Goal: Transaction & Acquisition: Book appointment/travel/reservation

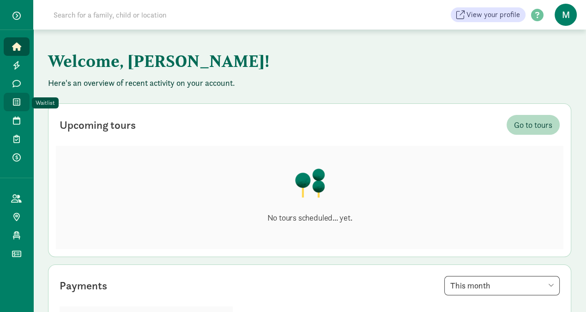
click at [19, 108] on link "Waitlist" at bounding box center [17, 102] width 26 height 18
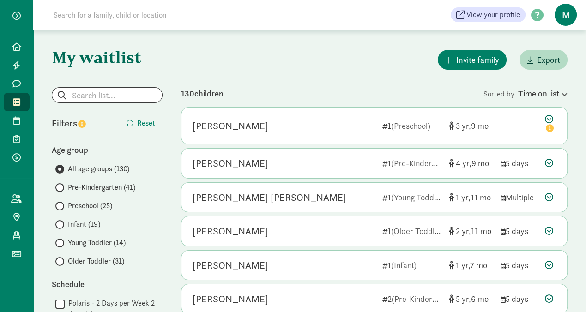
click at [63, 225] on span at bounding box center [59, 224] width 9 height 9
click at [61, 225] on input "Infant (19)" at bounding box center [58, 225] width 6 height 6
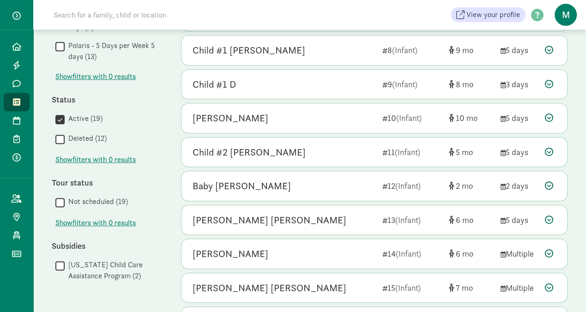
scroll to position [341, 0]
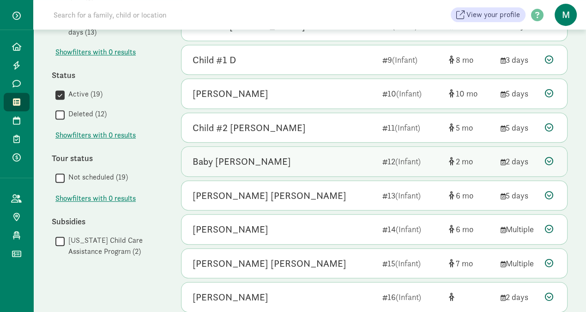
click at [225, 163] on div "Baby Haynes" at bounding box center [242, 161] width 98 height 15
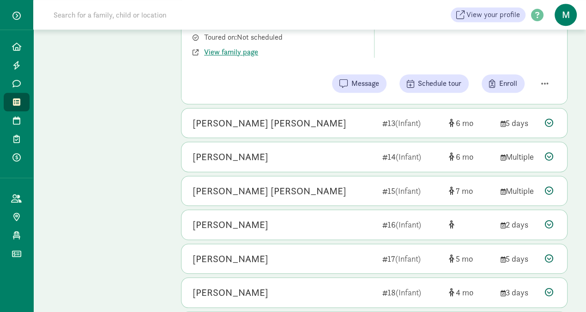
scroll to position [634, 0]
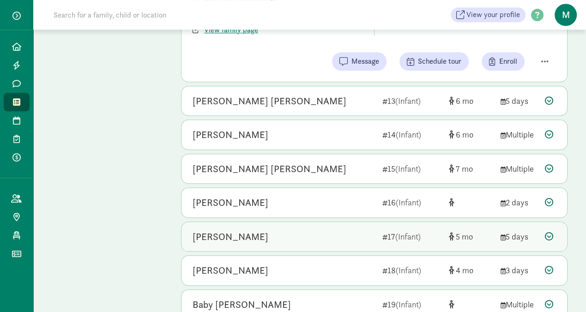
click at [221, 235] on div "Julien Knez" at bounding box center [231, 237] width 76 height 15
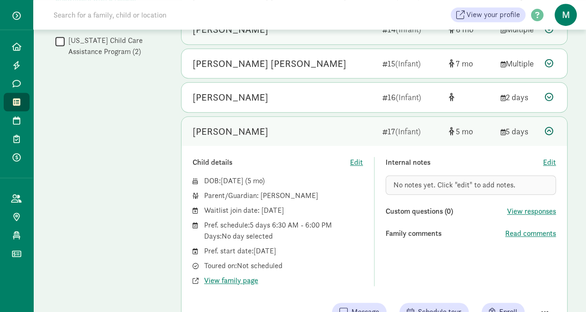
scroll to position [536, 0]
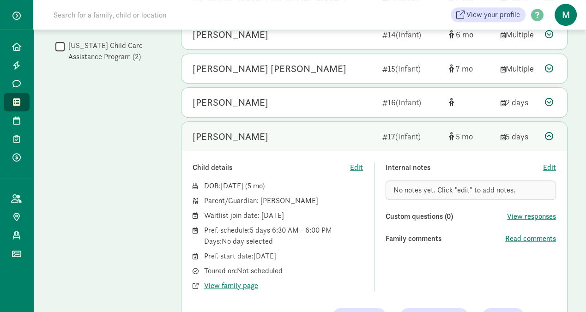
click at [550, 132] on icon at bounding box center [549, 136] width 8 height 8
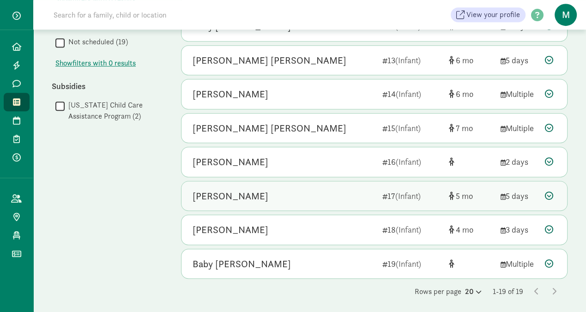
click at [214, 191] on div "Julien Knez" at bounding box center [231, 196] width 76 height 15
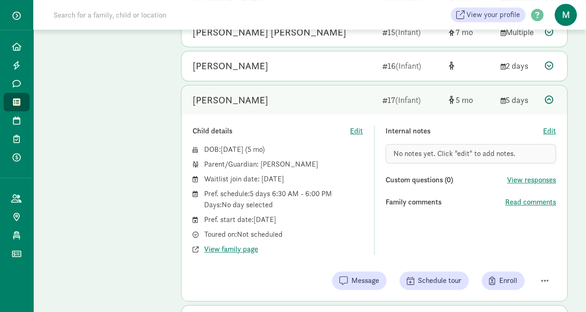
scroll to position [574, 0]
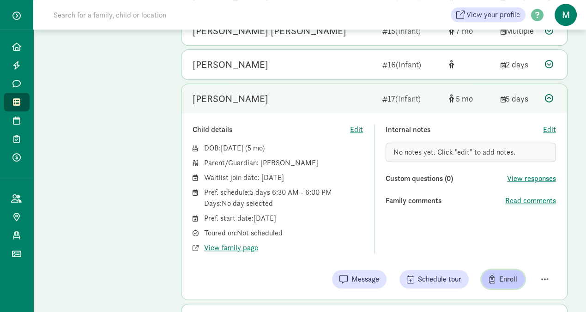
click at [494, 275] on span "button" at bounding box center [492, 279] width 6 height 8
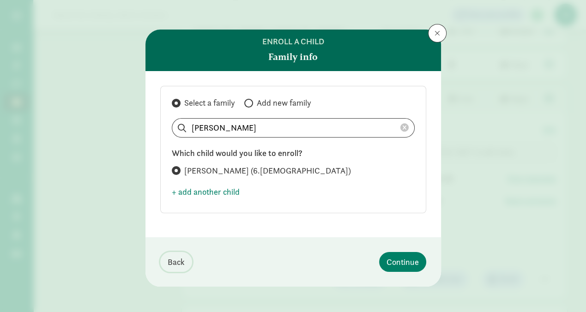
click at [174, 262] on span "Back" at bounding box center [176, 262] width 17 height 12
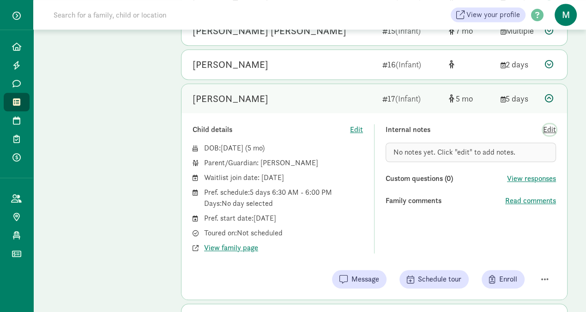
click at [550, 126] on span "Edit" at bounding box center [549, 129] width 13 height 11
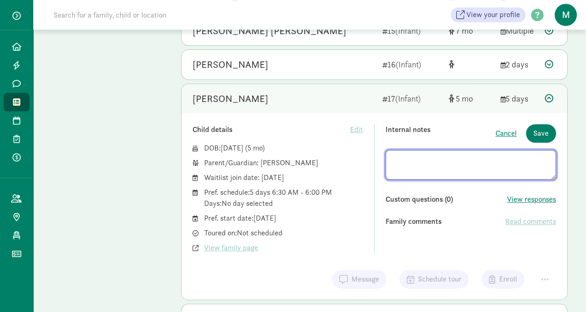
click at [551, 96] on icon at bounding box center [549, 98] width 8 height 8
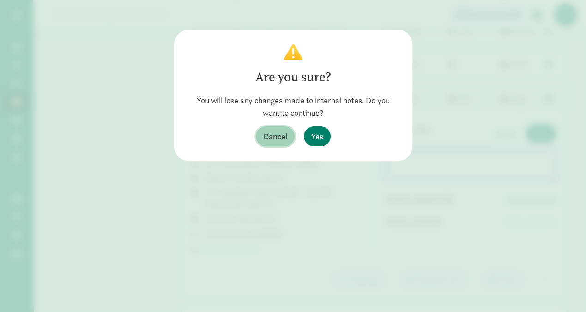
click at [281, 134] on span "Cancel" at bounding box center [275, 136] width 24 height 12
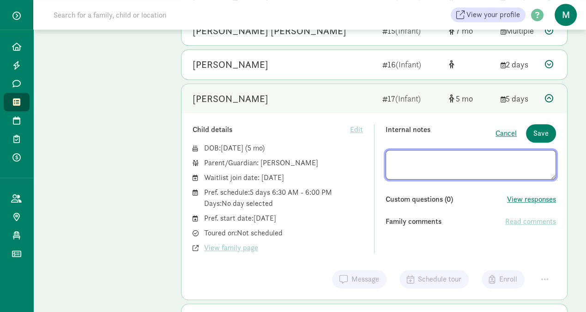
click at [542, 96] on div "Julien Knez 17 (Infant) 5 5 days" at bounding box center [375, 99] width 386 height 30
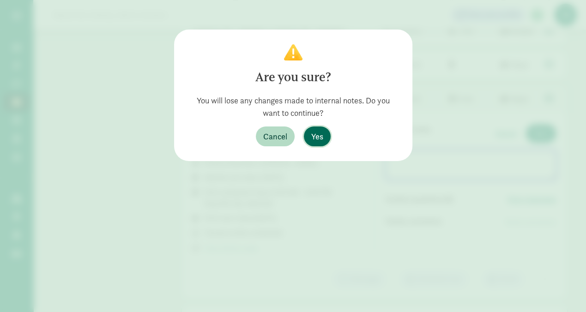
click at [321, 134] on span "Yes" at bounding box center [317, 136] width 12 height 12
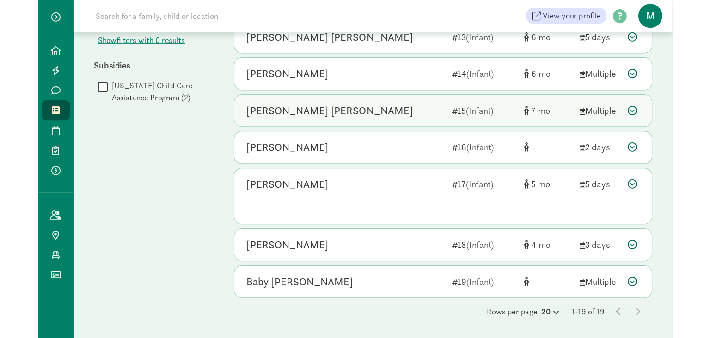
scroll to position [477, 0]
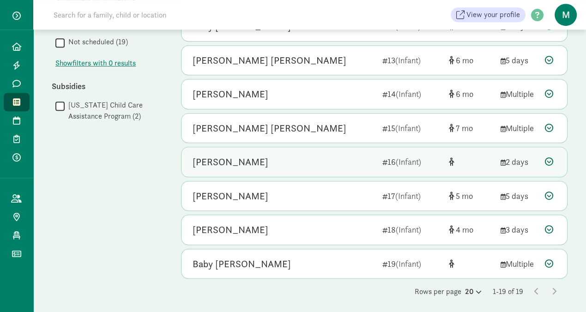
click at [209, 158] on div "Ruth Knuepfer" at bounding box center [231, 162] width 76 height 15
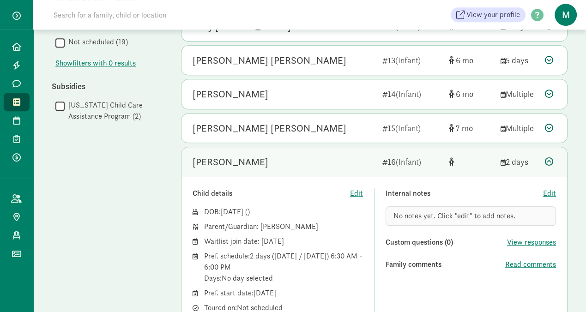
click at [340, 271] on div "Pref. schedule: 2 days (Tuesday / Thursday) 6:30 AM - 6:00 PM Days: No day sele…" at bounding box center [283, 267] width 159 height 33
click at [108, 188] on div "Show filters Infant Reset Filters Reset Age group All age groups (130) Pre-Kind…" at bounding box center [107, 53] width 111 height 885
click at [547, 158] on icon at bounding box center [549, 162] width 8 height 8
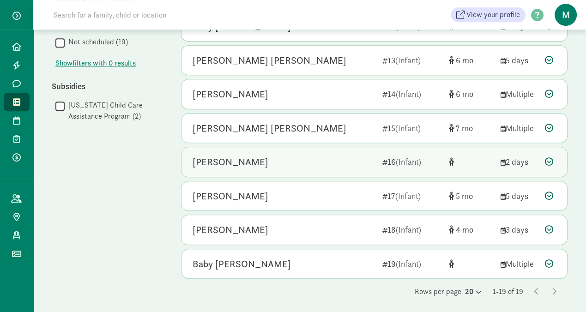
click at [221, 159] on div "Ruth Knuepfer" at bounding box center [231, 162] width 76 height 15
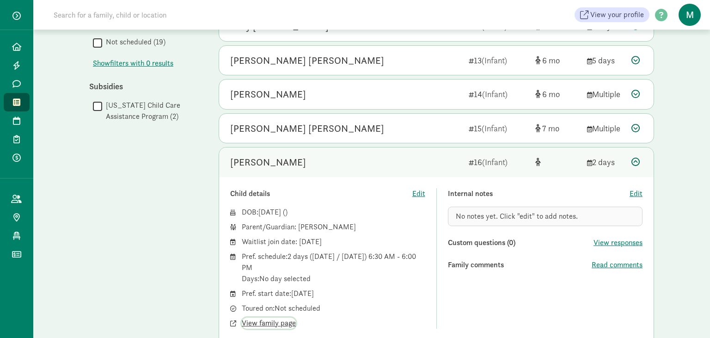
click at [253, 312] on span "View family page" at bounding box center [269, 322] width 54 height 11
click at [101, 267] on div "Show filters Infant Reset Filters Reset Age group All age groups (130) Pre-Kind…" at bounding box center [144, 53] width 111 height 885
click at [586, 158] on icon at bounding box center [635, 162] width 8 height 8
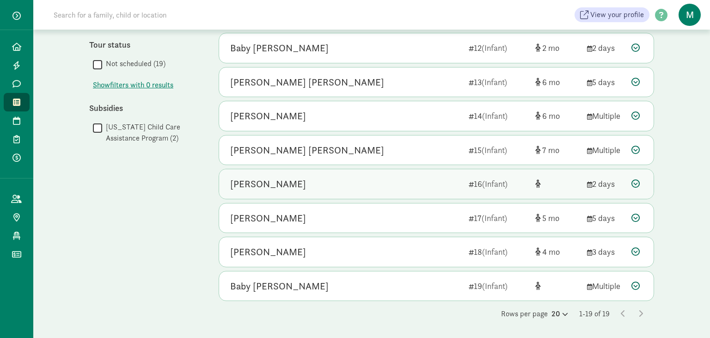
scroll to position [451, 0]
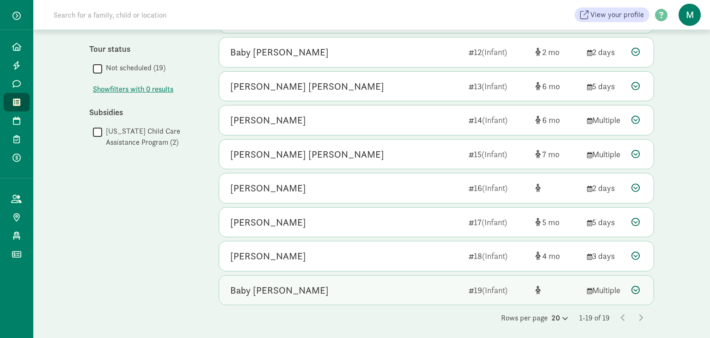
click at [240, 288] on div "Baby Fritz" at bounding box center [279, 290] width 98 height 15
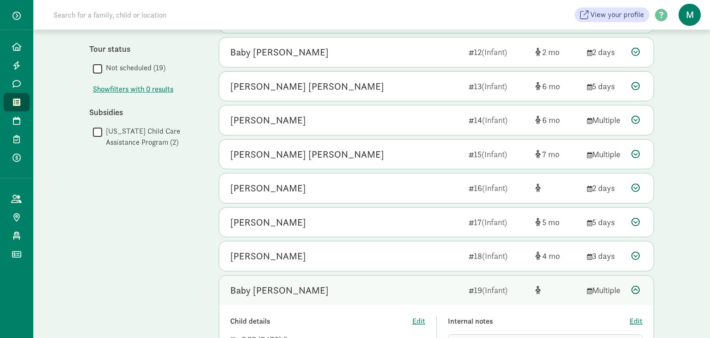
click at [225, 278] on div "Baby Fritz 19 (Infant) Multiple" at bounding box center [436, 290] width 434 height 30
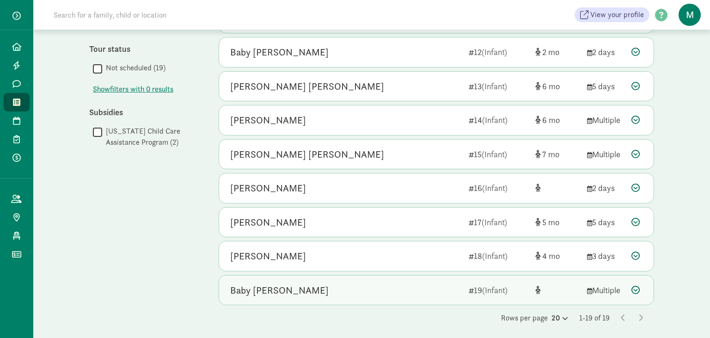
click at [259, 284] on div "Baby Fritz" at bounding box center [279, 290] width 98 height 15
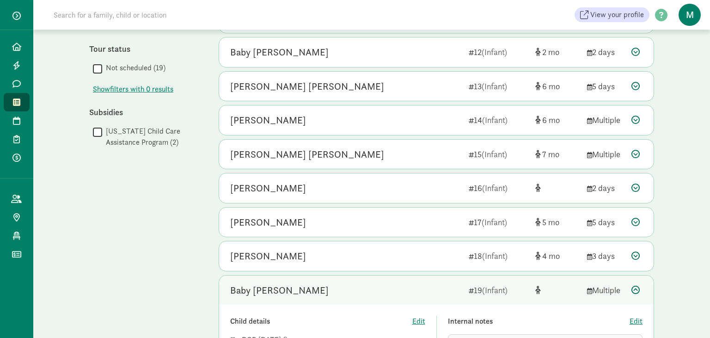
click at [356, 312] on div "Child details" at bounding box center [321, 321] width 182 height 11
click at [419, 312] on span "Edit" at bounding box center [418, 321] width 13 height 11
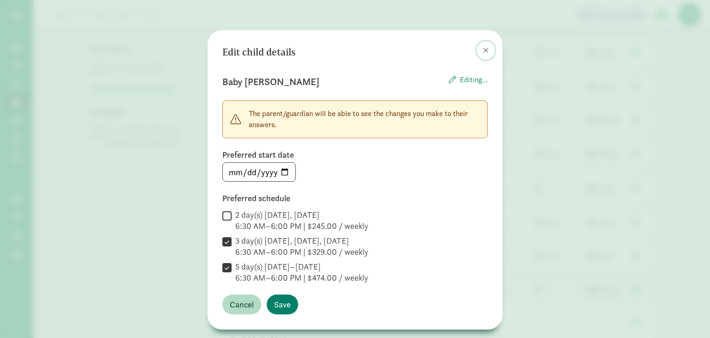
click at [485, 50] on span at bounding box center [486, 50] width 6 height 7
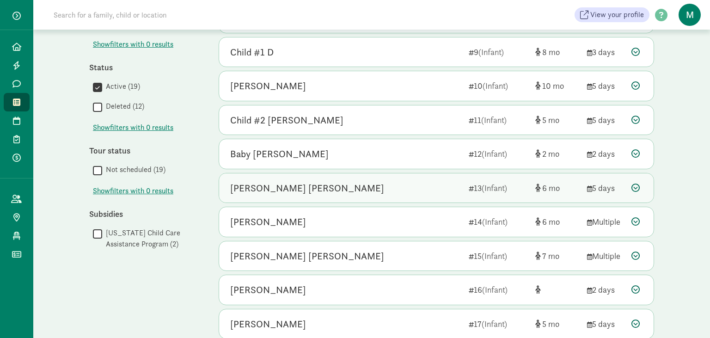
scroll to position [353, 0]
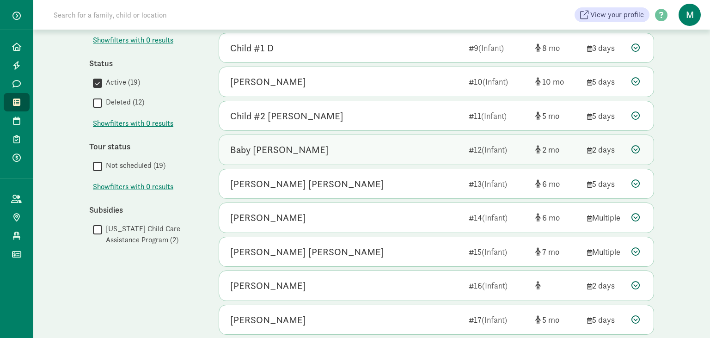
click at [258, 147] on div "Baby Haynes" at bounding box center [279, 149] width 98 height 15
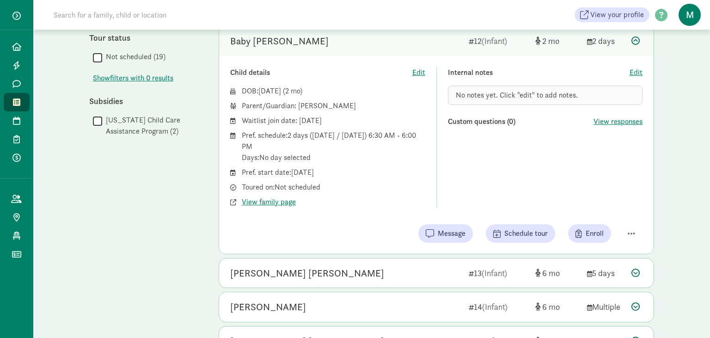
scroll to position [451, 0]
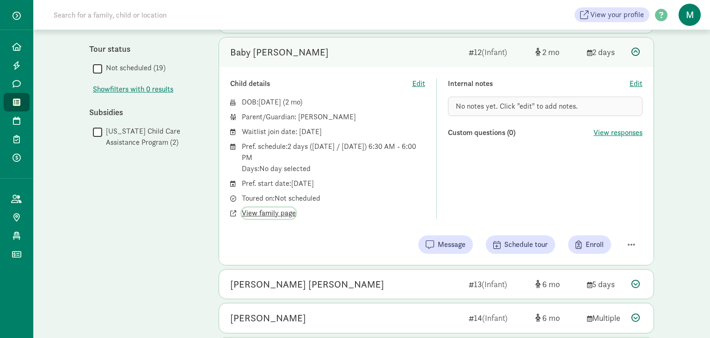
click at [268, 211] on span "View family page" at bounding box center [269, 212] width 54 height 11
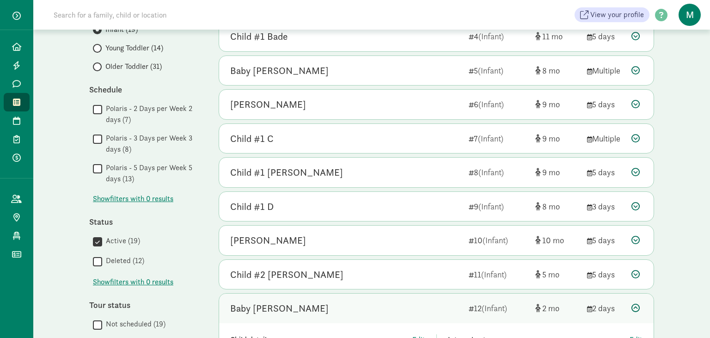
scroll to position [146, 0]
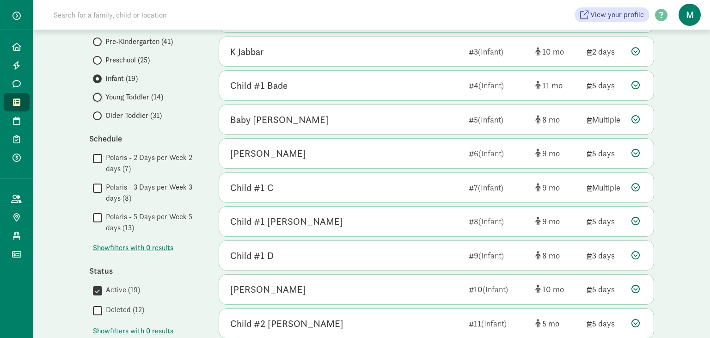
click at [97, 97] on input "Young Toddler (14)" at bounding box center [96, 97] width 6 height 6
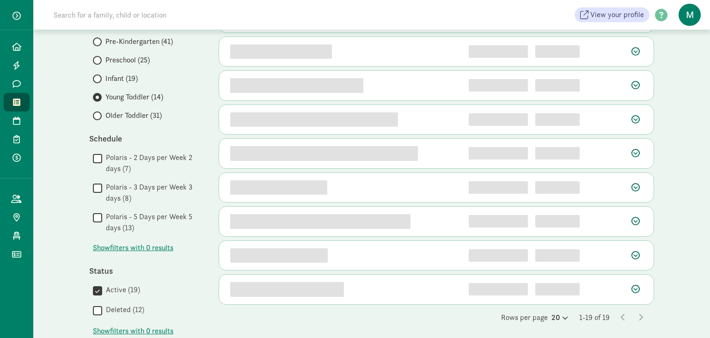
scroll to position [0, 0]
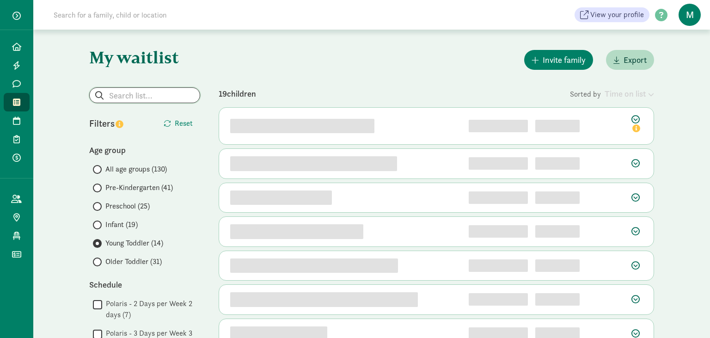
click at [97, 99] on input "search" at bounding box center [145, 95] width 110 height 15
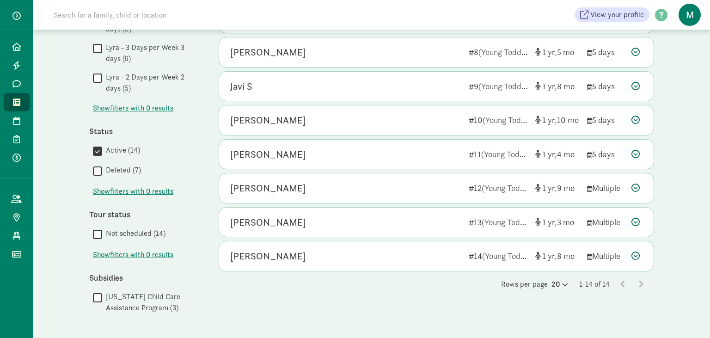
scroll to position [320, 0]
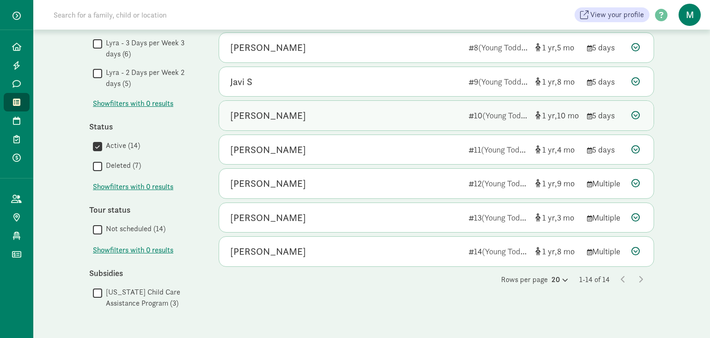
click at [277, 114] on div "Finnegan Reagan" at bounding box center [268, 115] width 76 height 15
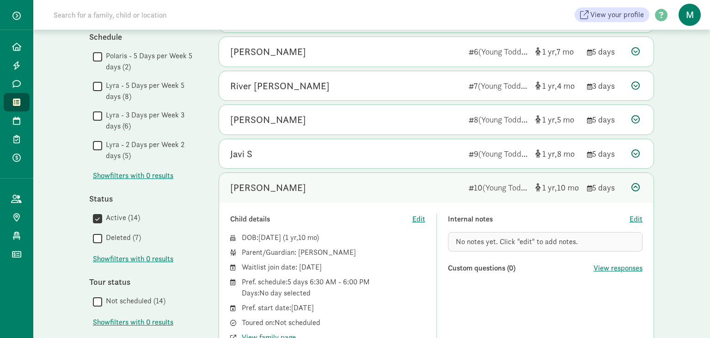
scroll to position [225, 0]
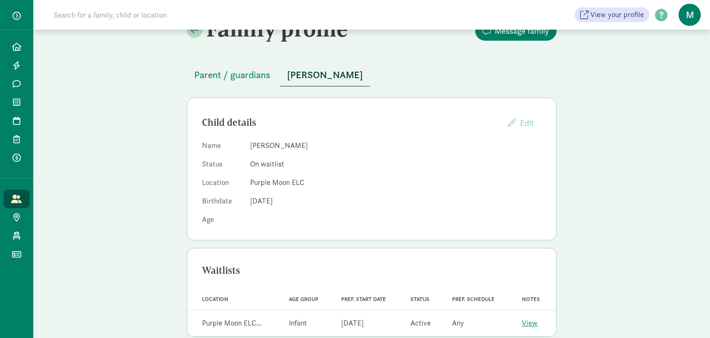
scroll to position [42, 0]
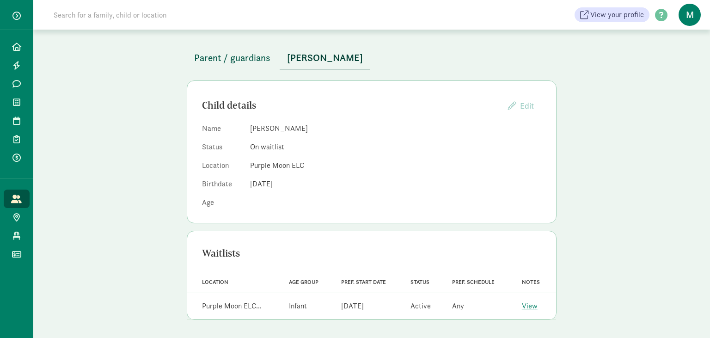
click at [229, 59] on span "Parent / guardians" at bounding box center [232, 57] width 76 height 15
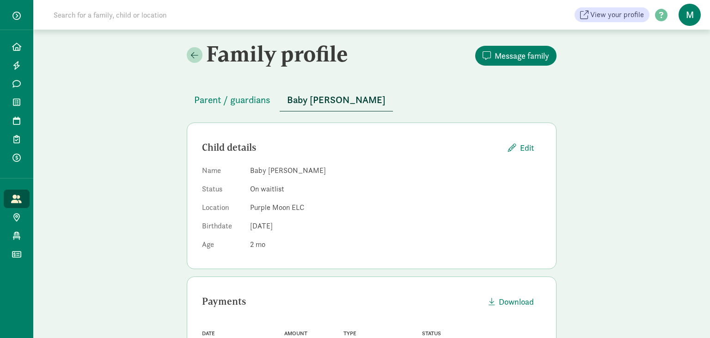
click at [646, 97] on div "Family profile Message family Parent / guardians Baby Haynes Child details Edit…" at bounding box center [371, 322] width 676 height 584
click at [232, 104] on span "Parent / guardians" at bounding box center [232, 99] width 76 height 15
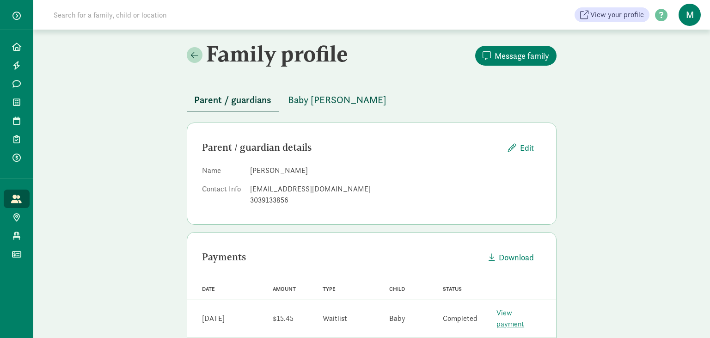
click at [321, 95] on span "Baby Haynes" at bounding box center [337, 99] width 98 height 15
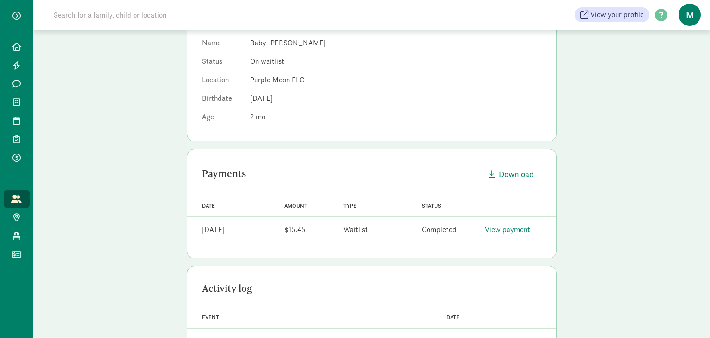
scroll to position [274, 0]
